Goal: Complete application form

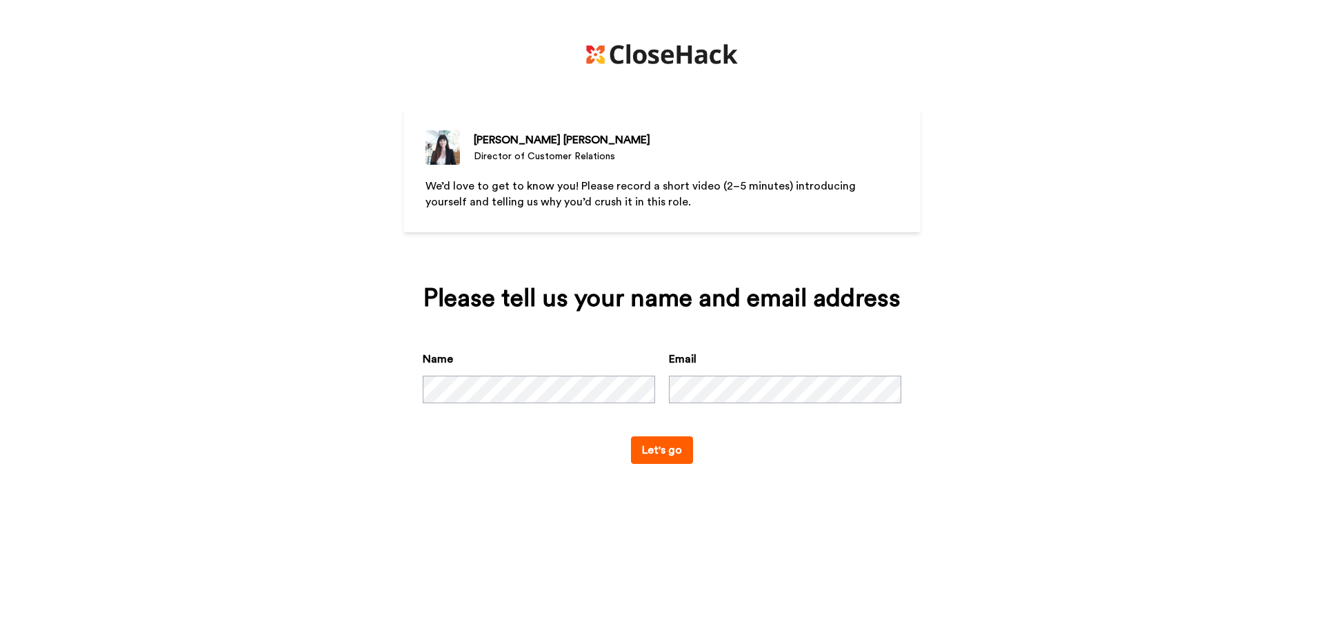
click at [655, 448] on button "Let's go" at bounding box center [662, 451] width 62 height 28
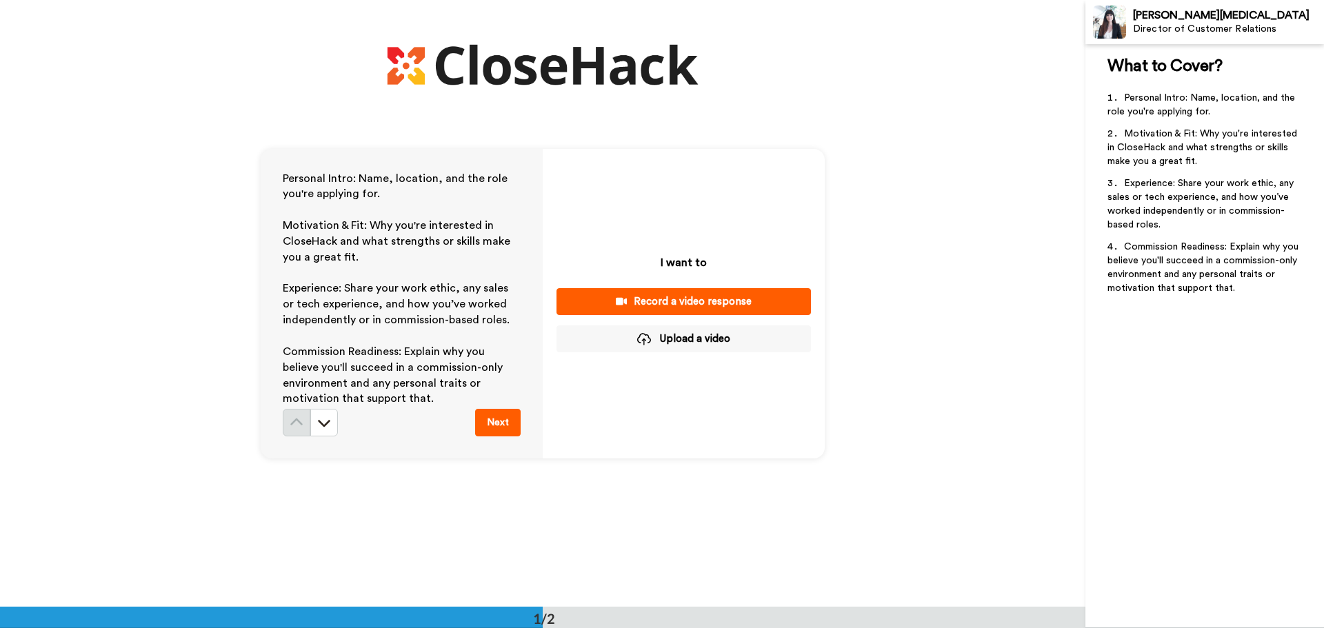
click at [674, 306] on div "Record a video response" at bounding box center [684, 302] width 232 height 14
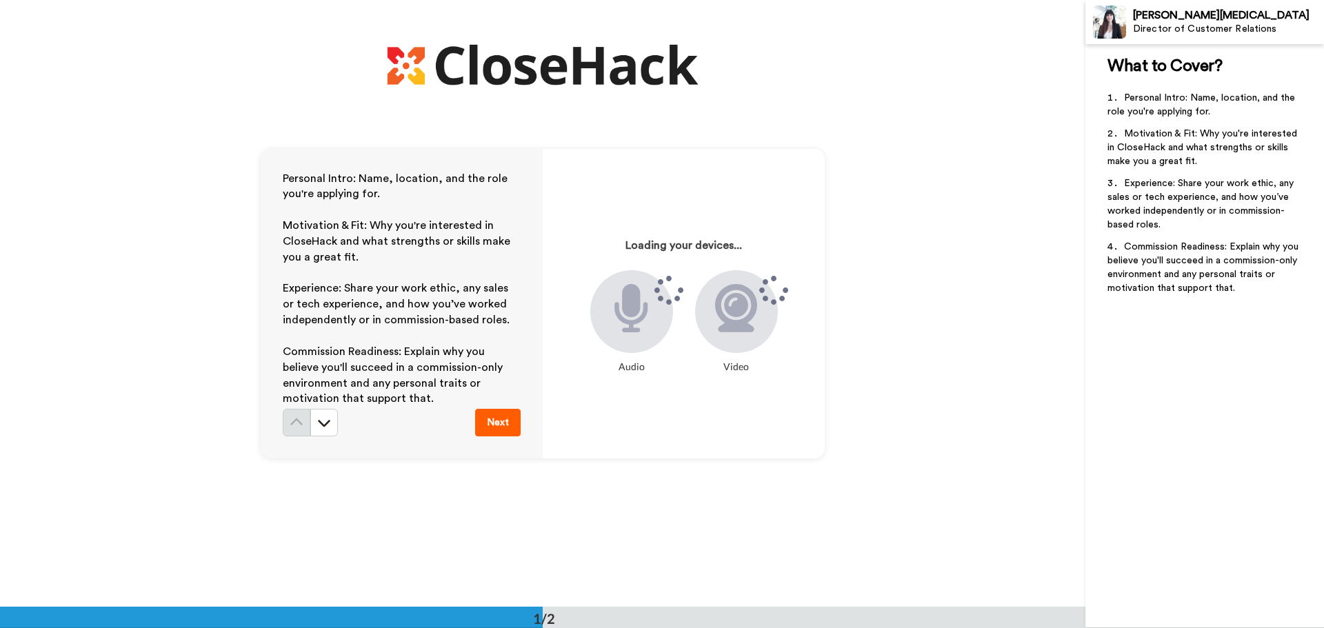
click at [633, 321] on icon at bounding box center [631, 308] width 33 height 48
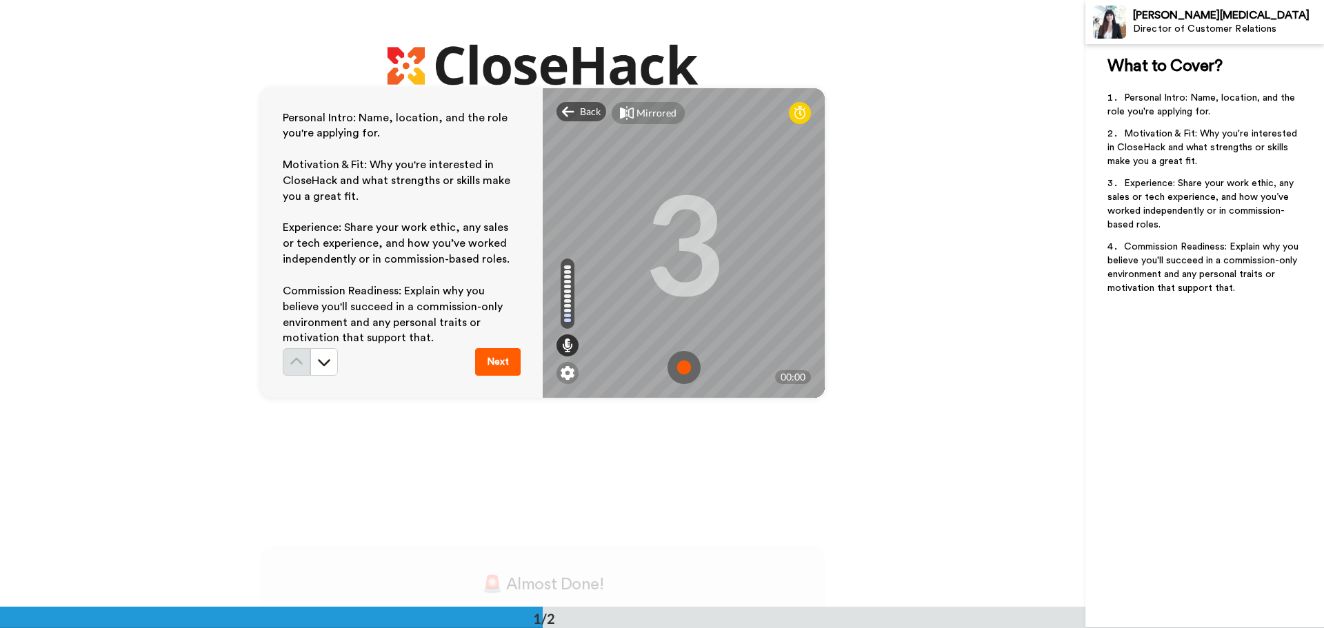
scroll to position [69, 0]
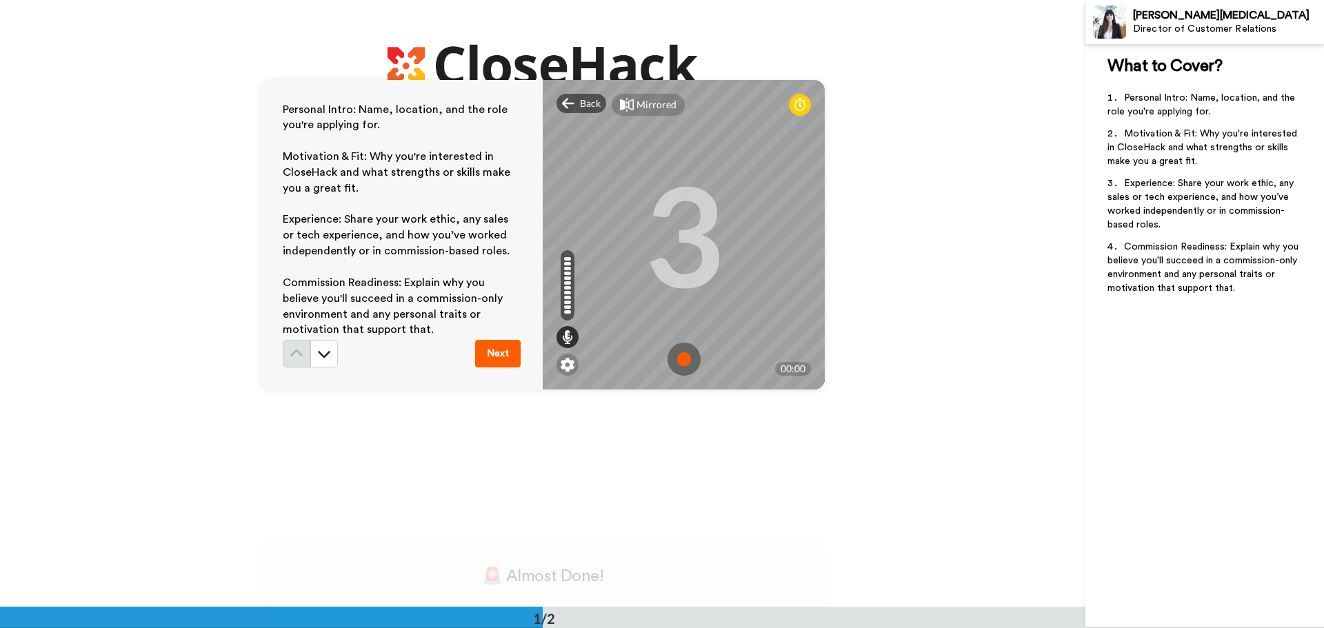
click at [678, 359] on img at bounding box center [684, 359] width 33 height 33
click at [679, 354] on img at bounding box center [684, 359] width 33 height 33
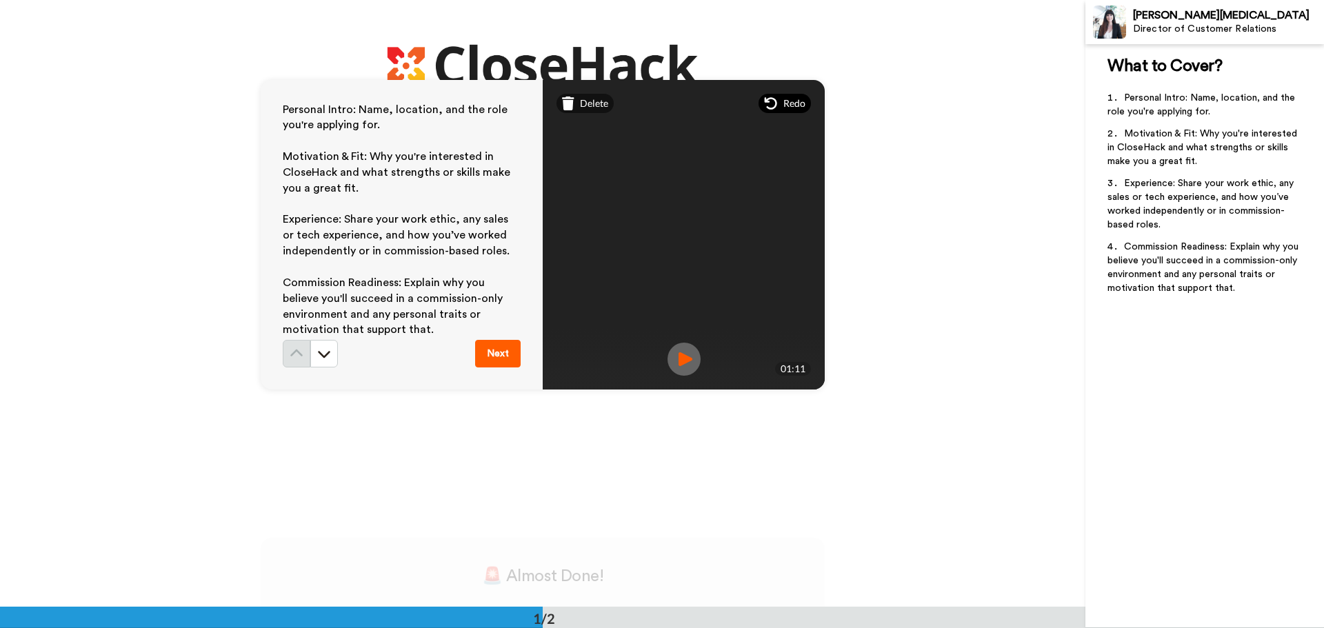
click at [796, 106] on span "Redo" at bounding box center [795, 104] width 22 height 14
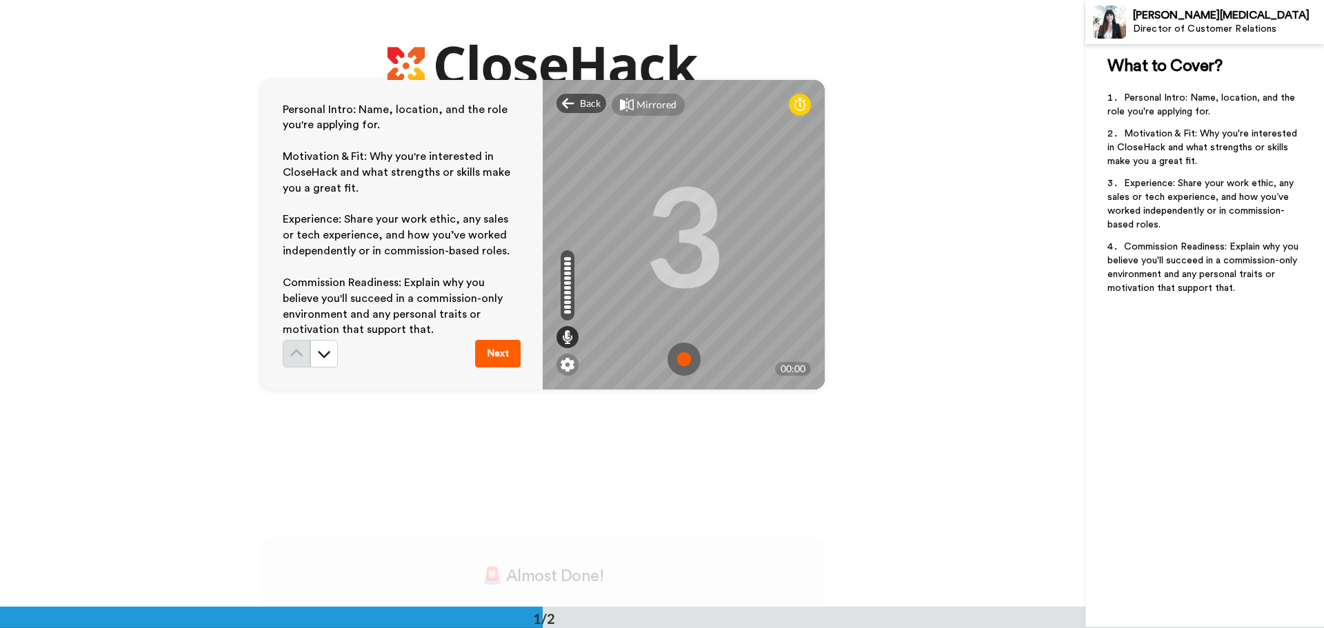
click at [677, 362] on img at bounding box center [684, 359] width 33 height 33
click at [686, 351] on img at bounding box center [684, 359] width 33 height 33
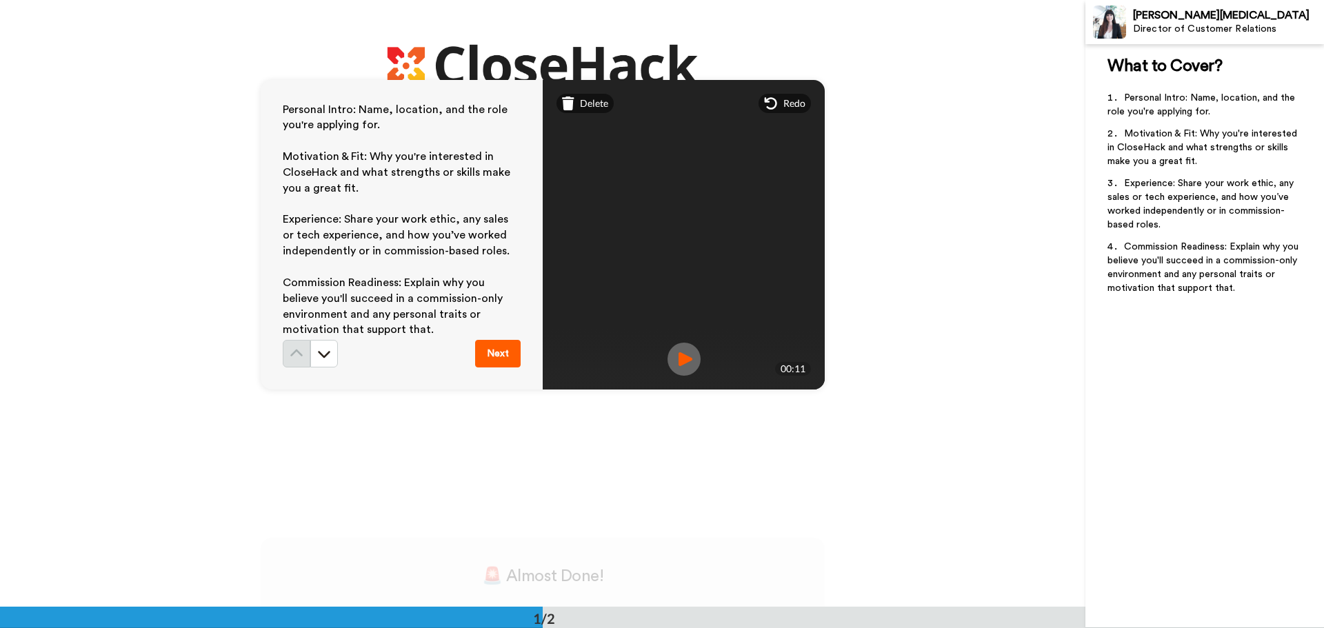
click at [500, 351] on button "Next" at bounding box center [498, 354] width 46 height 28
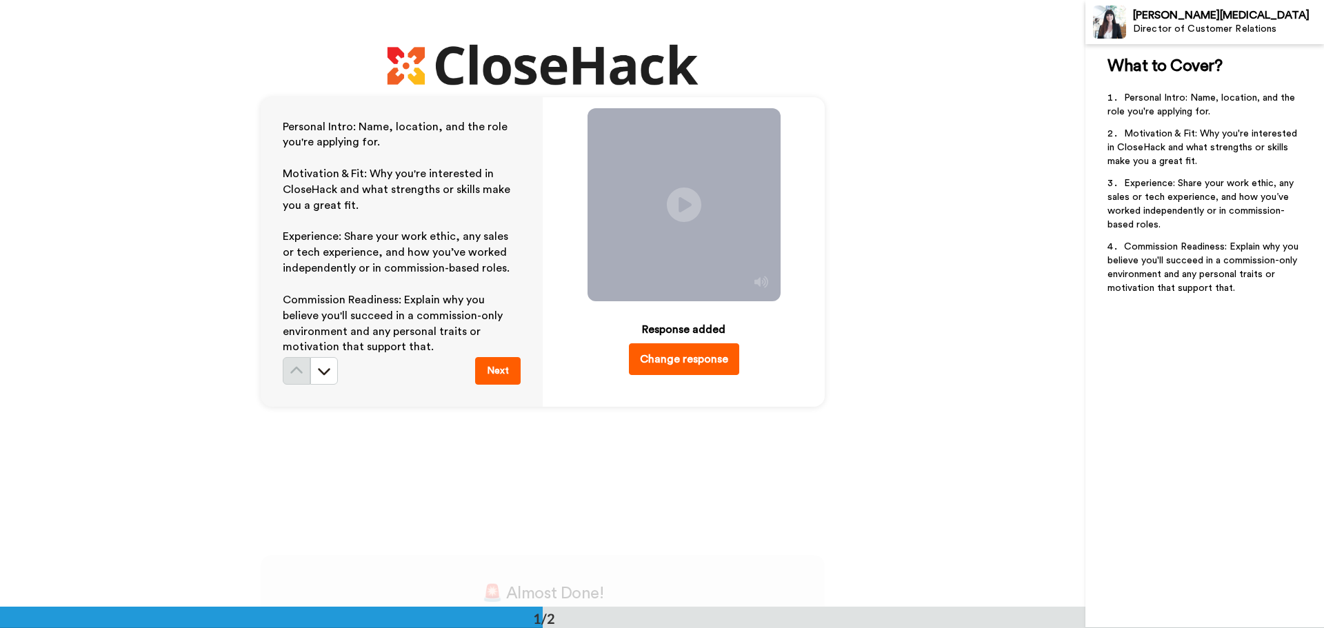
scroll to position [0, 0]
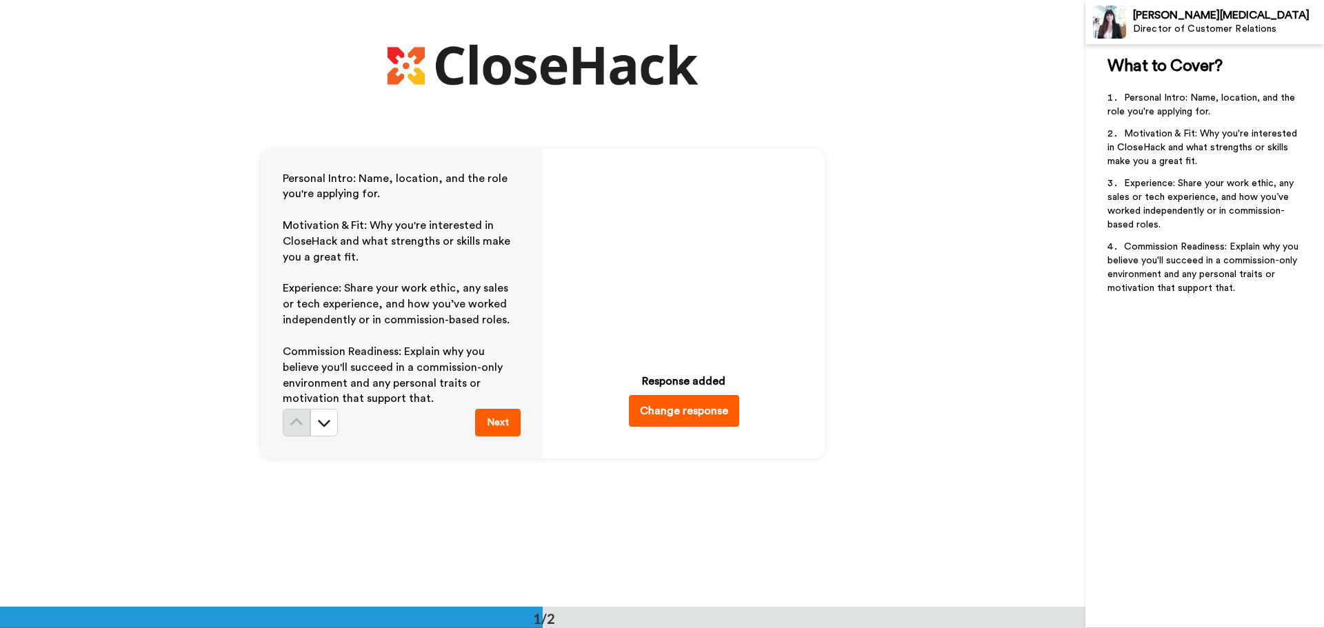
click at [698, 402] on button "Change response" at bounding box center [684, 411] width 110 height 32
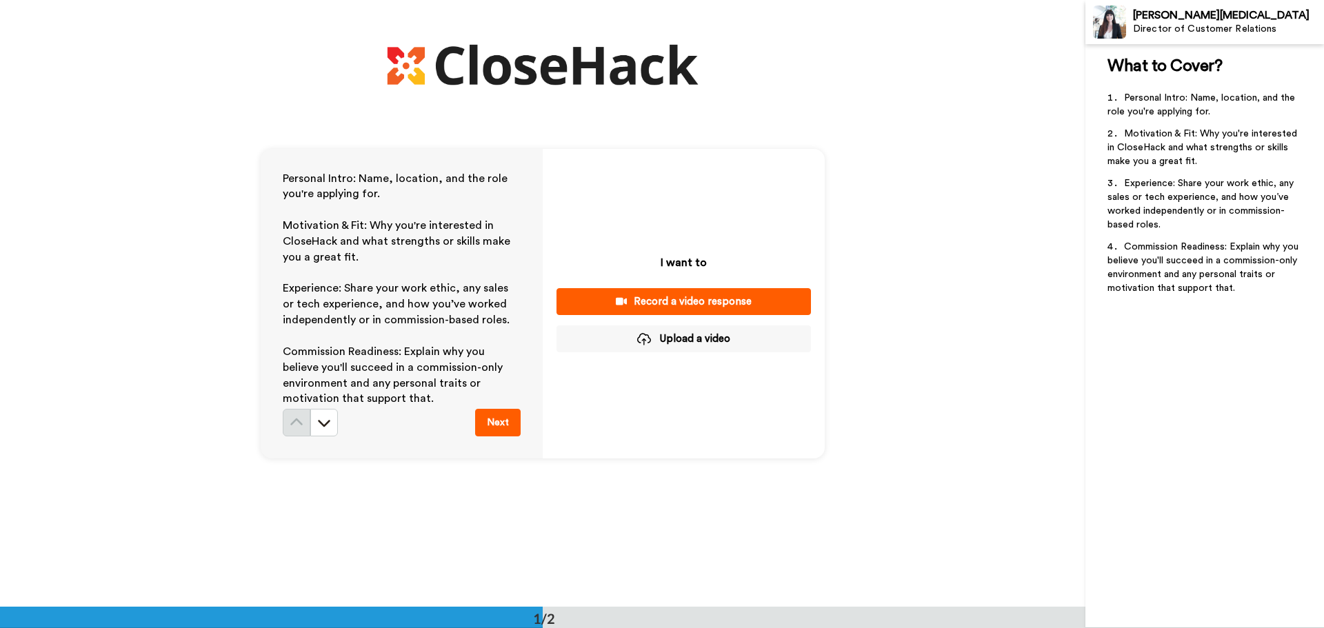
click at [686, 304] on div "Record a video response" at bounding box center [684, 302] width 232 height 14
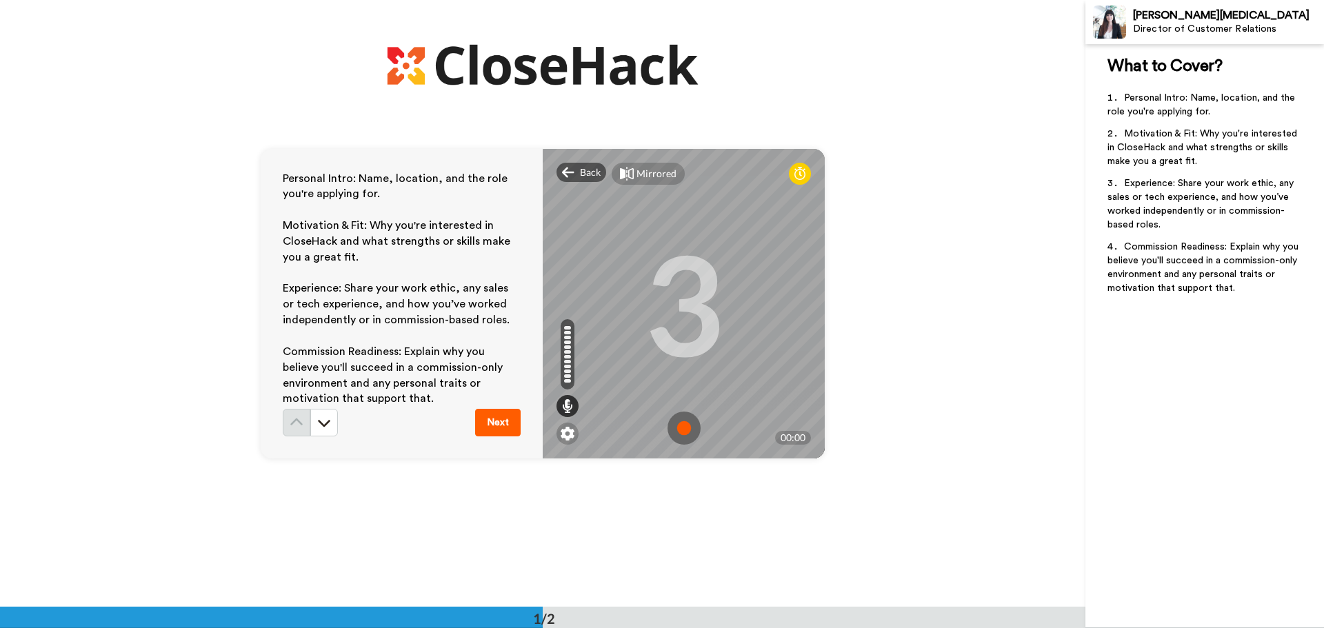
click at [685, 428] on img at bounding box center [684, 428] width 33 height 33
click at [678, 428] on img at bounding box center [684, 428] width 33 height 33
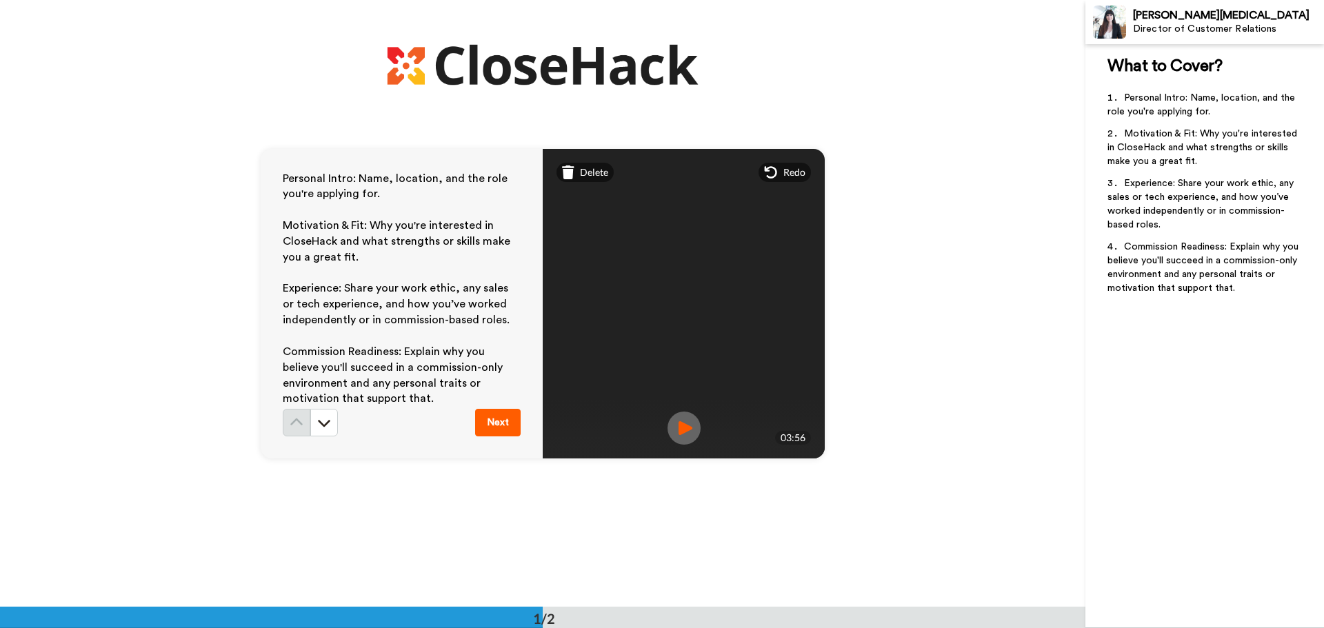
click at [684, 421] on img at bounding box center [684, 428] width 33 height 33
click at [490, 421] on button "Next" at bounding box center [498, 423] width 46 height 28
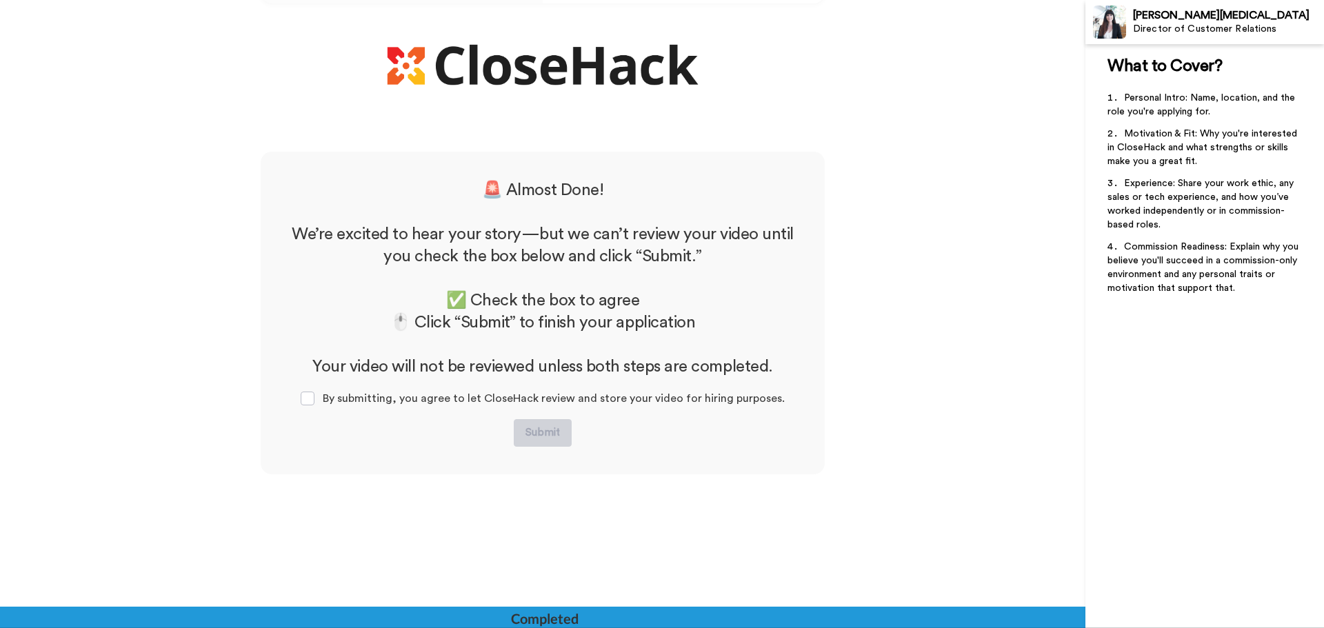
scroll to position [466, 0]
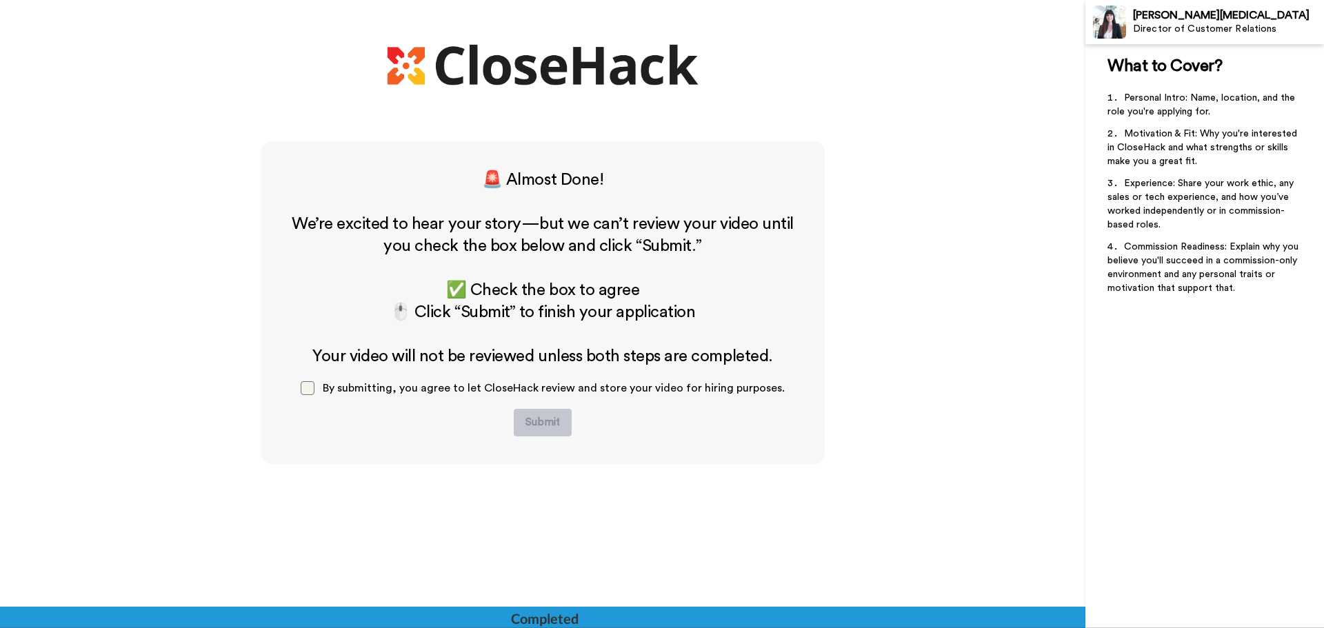
click at [308, 390] on span at bounding box center [308, 388] width 14 height 14
click at [526, 425] on button "Submit" at bounding box center [543, 423] width 58 height 28
